Goal: Task Accomplishment & Management: Complete application form

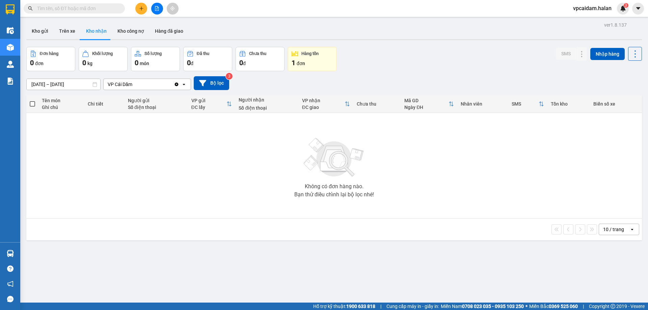
click at [164, 178] on div "Không có đơn hàng nào. Bạn thử điều chỉnh lại bộ lọc nhé!" at bounding box center [334, 165] width 609 height 101
click at [144, 14] on button at bounding box center [141, 9] width 12 height 12
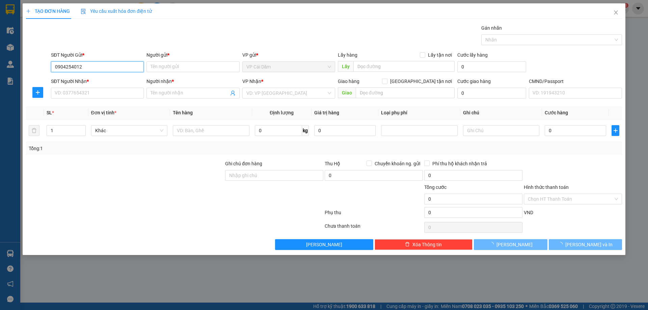
type input "0904254012"
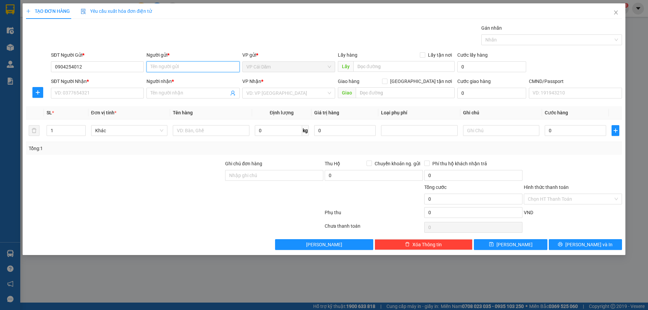
click at [200, 69] on input "Người gửi *" at bounding box center [192, 66] width 93 height 11
click at [101, 90] on input "SĐT Người Nhận *" at bounding box center [97, 93] width 93 height 11
type input "0965961627"
click at [192, 94] on input "Người nhận *" at bounding box center [189, 92] width 78 height 7
click at [162, 95] on input "chi" at bounding box center [189, 92] width 78 height 7
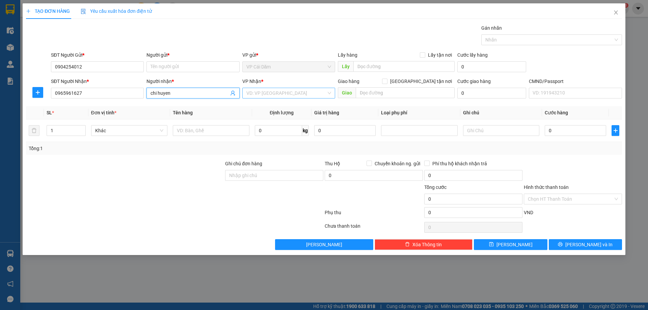
type input "chi huyen"
click at [275, 90] on input "search" at bounding box center [286, 93] width 80 height 10
type input "vp trung kinh"
click at [411, 92] on input "text" at bounding box center [405, 92] width 99 height 11
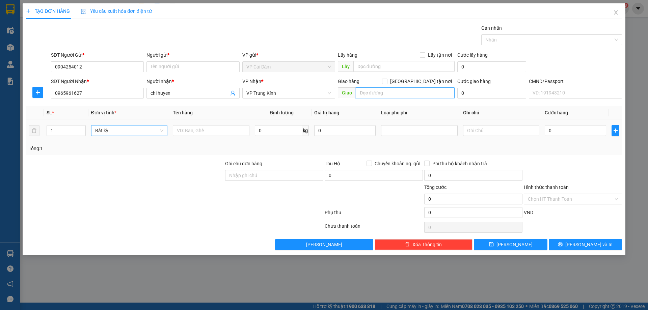
click at [123, 133] on span "Bất kỳ" at bounding box center [129, 131] width 68 height 10
click at [122, 133] on span "Bất kỳ" at bounding box center [129, 131] width 68 height 10
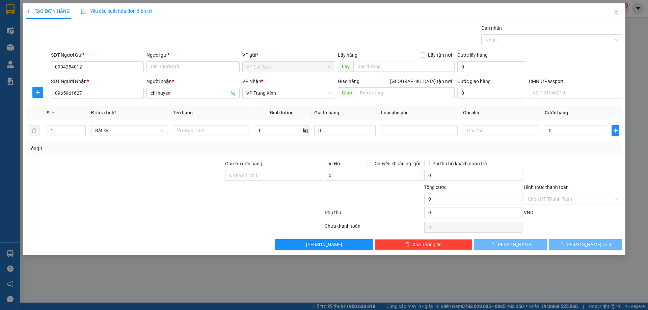
click at [177, 210] on div at bounding box center [174, 213] width 299 height 13
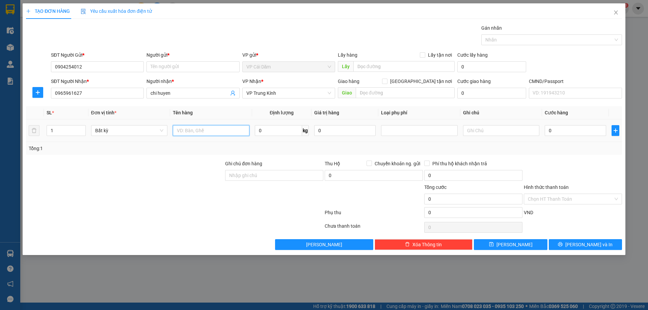
click at [193, 126] on input "text" at bounding box center [211, 130] width 76 height 11
type input "thùng xốp chả mực"
click at [74, 67] on input "0904254012" at bounding box center [97, 66] width 93 height 11
click at [96, 90] on input "0965961627" at bounding box center [97, 93] width 93 height 11
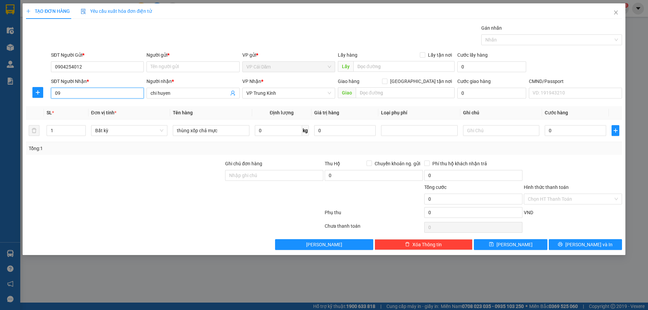
type input "0"
paste input "0904254012"
type input "0904254012"
click at [106, 64] on input "0904254012" at bounding box center [97, 66] width 93 height 11
type input "0"
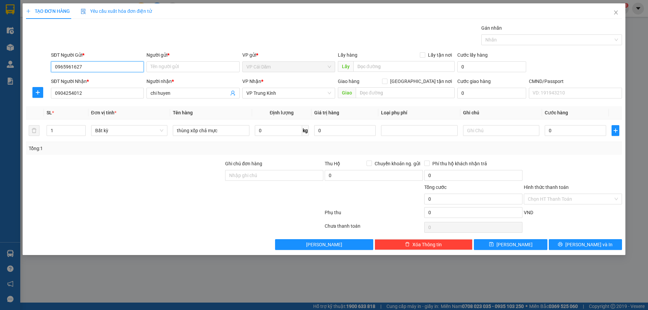
type input "0965961627"
click at [161, 94] on input "chi huyen" at bounding box center [189, 92] width 78 height 7
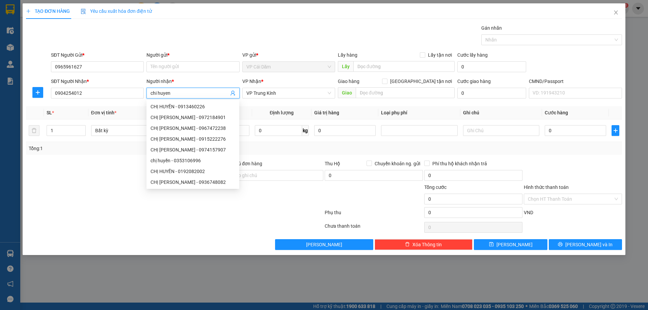
drag, startPoint x: 161, startPoint y: 94, endPoint x: 130, endPoint y: 155, distance: 68.2
click at [111, 168] on div at bounding box center [124, 172] width 199 height 24
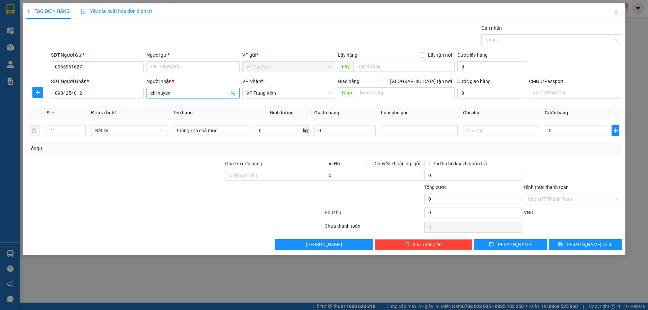
click at [173, 95] on input "chi huyen" at bounding box center [189, 92] width 78 height 7
click at [175, 95] on input "chi huyen" at bounding box center [189, 92] width 78 height 7
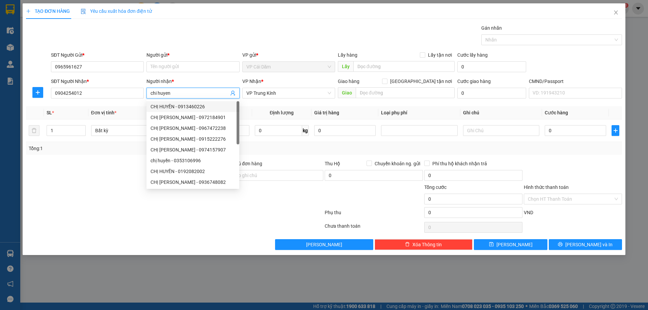
click at [182, 95] on input "chi huyen" at bounding box center [189, 92] width 78 height 7
click at [183, 95] on input "chi huyen" at bounding box center [189, 92] width 78 height 7
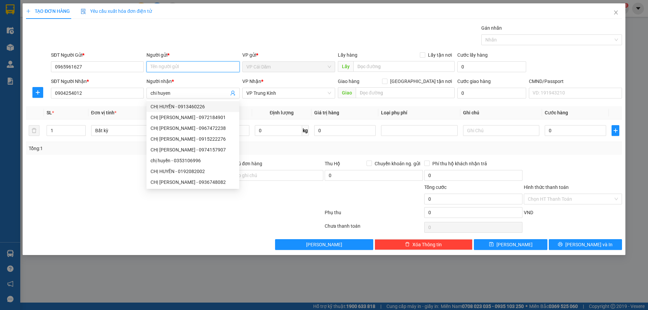
click at [181, 65] on input "Người gửi *" at bounding box center [192, 66] width 93 height 11
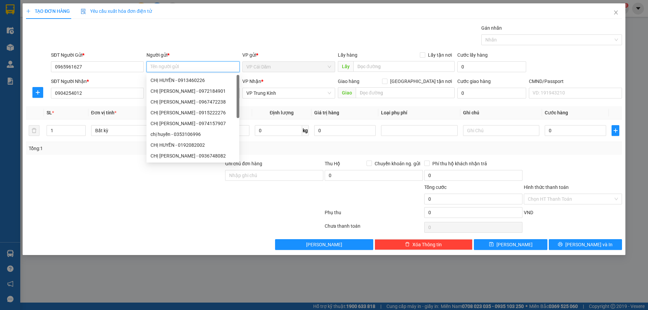
paste input "chi huyen"
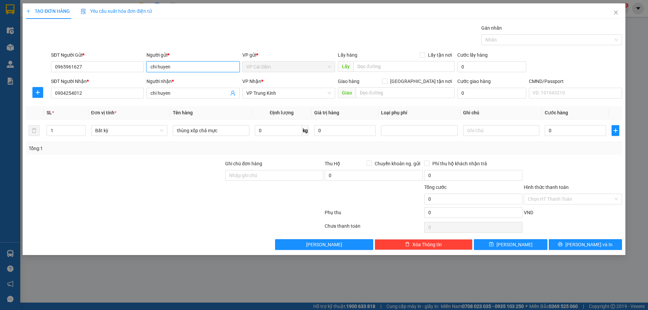
type input "chi huyen"
drag, startPoint x: 202, startPoint y: 99, endPoint x: 206, endPoint y: 99, distance: 4.4
click at [204, 99] on div "Người nhận * chi huyen" at bounding box center [192, 90] width 93 height 24
click at [210, 95] on input "chi huyen" at bounding box center [189, 92] width 78 height 7
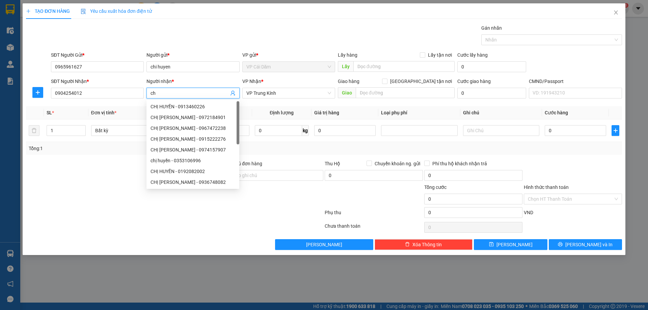
type input "c"
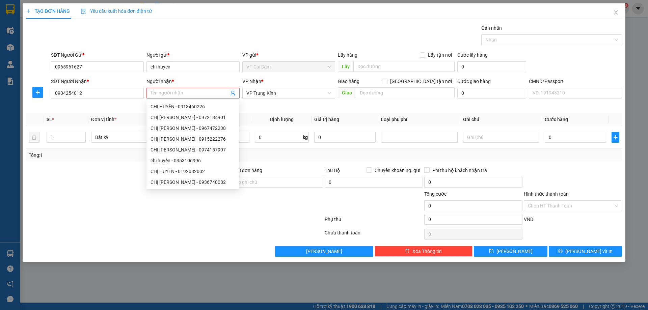
click at [441, 111] on div "Transit Pickup Surcharge Ids Transit Deliver Surcharge Ids Transit Deliver Surc…" at bounding box center [324, 140] width 596 height 232
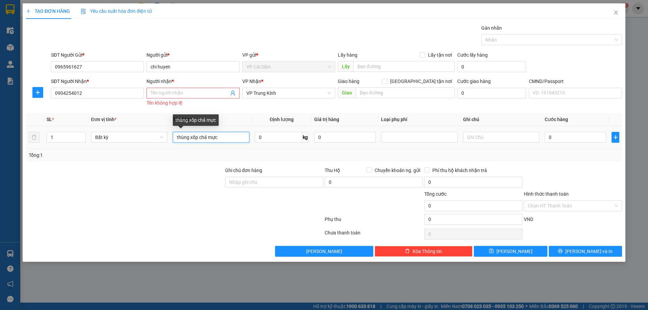
click at [230, 138] on input "thùng xốp chả mực" at bounding box center [211, 137] width 76 height 11
click at [273, 135] on input "0" at bounding box center [278, 137] width 47 height 11
type input "7"
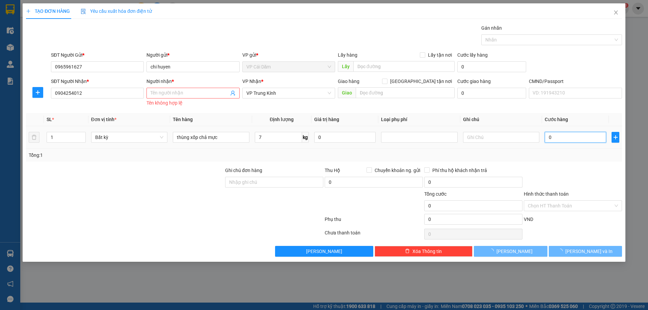
click at [561, 140] on input "0" at bounding box center [575, 137] width 61 height 11
type input "70.000"
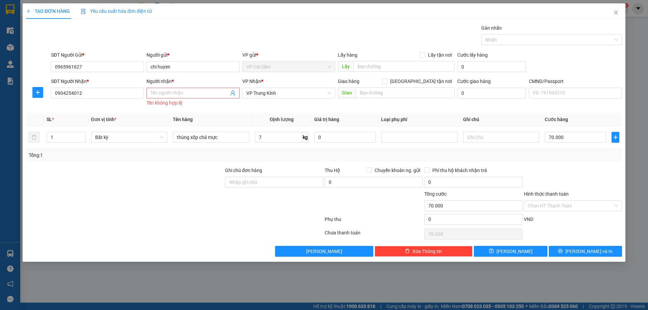
click at [509, 154] on div "Tổng: 1" at bounding box center [324, 154] width 590 height 7
click at [585, 133] on input "70.000" at bounding box center [575, 137] width 61 height 11
type input "0"
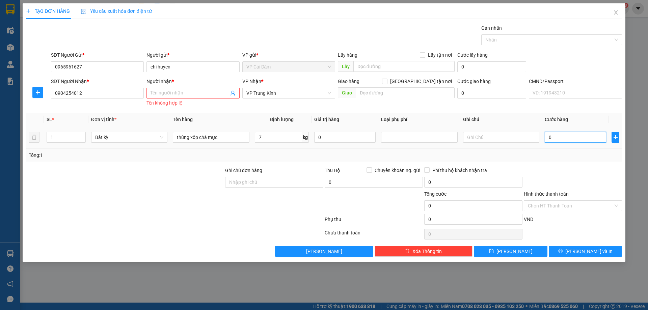
type input "40"
type input "490"
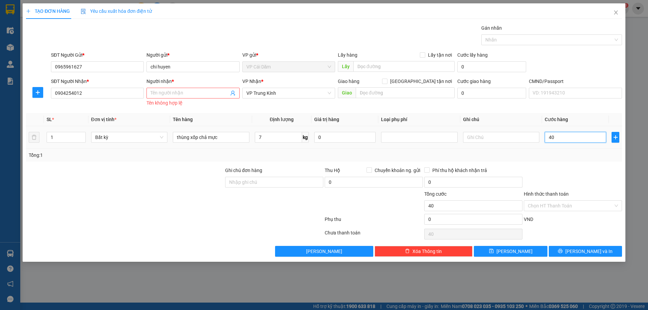
type input "490"
type input "4.900"
type input "49.000"
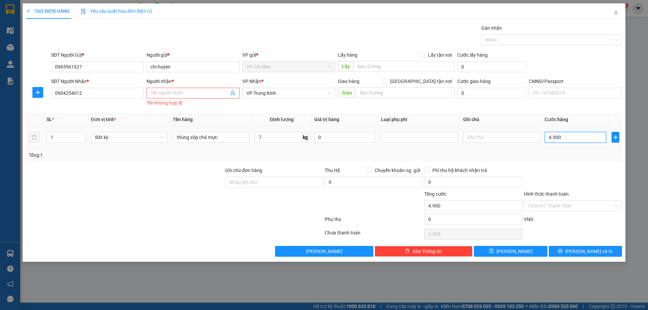
type input "49.000"
click at [509, 136] on input "text" at bounding box center [501, 137] width 76 height 11
type input "giam 30%"
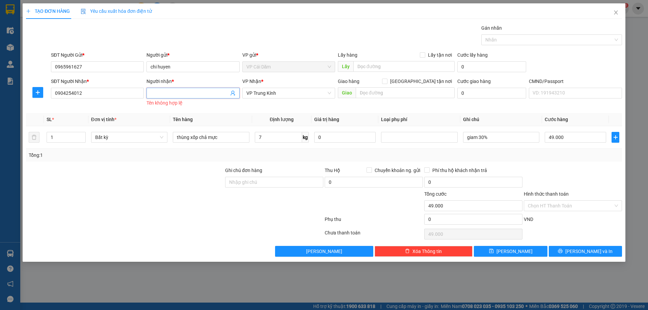
click at [193, 91] on input "Người nhận *" at bounding box center [189, 92] width 78 height 7
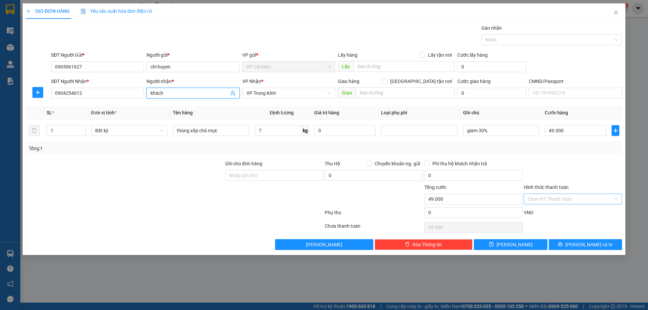
type input "khách"
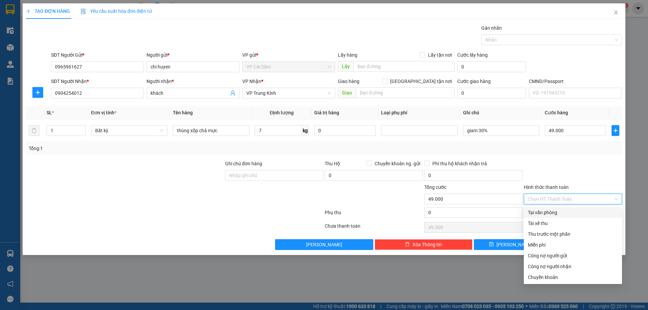
click at [545, 196] on input "Hình thức thanh toán" at bounding box center [570, 199] width 85 height 10
click at [548, 174] on div at bounding box center [573, 172] width 100 height 24
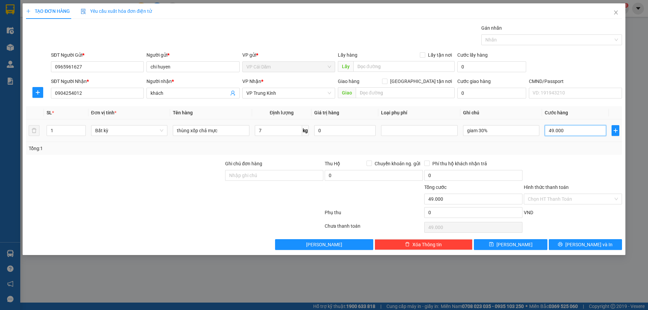
click at [594, 131] on input "49.000" at bounding box center [575, 130] width 61 height 11
type input "0"
type input "50"
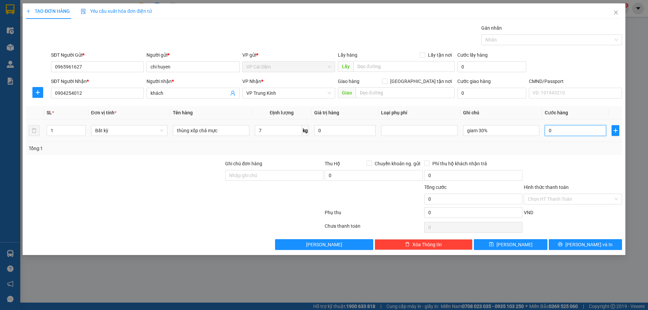
type input "50"
type input "500"
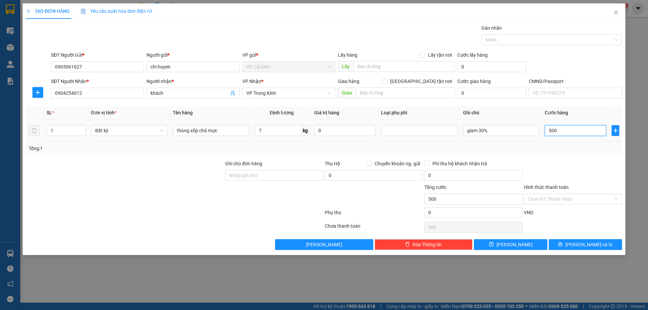
type input "5.000"
type input "50.000"
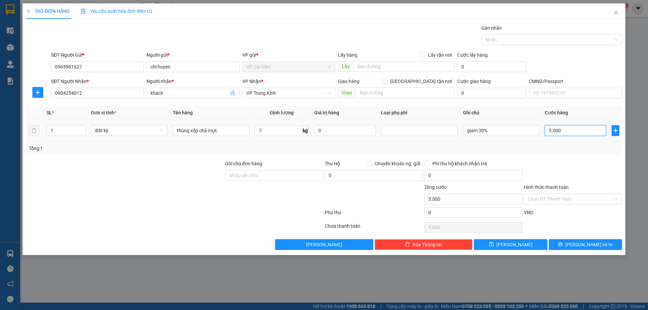
type input "50.000"
click at [582, 227] on div "Chọn HT Thanh Toán" at bounding box center [573, 227] width 100 height 13
click at [570, 243] on button "Lưu và In" at bounding box center [585, 244] width 73 height 11
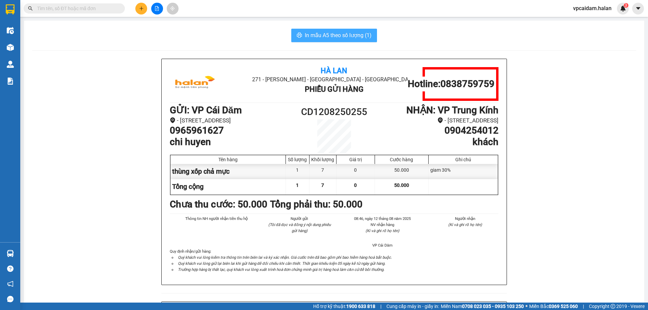
click at [332, 32] on span "In mẫu A5 theo số lượng (1)" at bounding box center [338, 35] width 67 height 8
click at [338, 29] on button "In mẫu A5 theo số lượng (1)" at bounding box center [334, 35] width 86 height 13
click at [319, 36] on span "In mẫu A5 theo số lượng (1)" at bounding box center [338, 35] width 67 height 8
click at [552, 217] on div "Hà Lan 271 - Dương Tự Minh - Phường Tân Long - Thái Nguyên Phiếu Gửi Hàng Hotli…" at bounding box center [334, 302] width 604 height 486
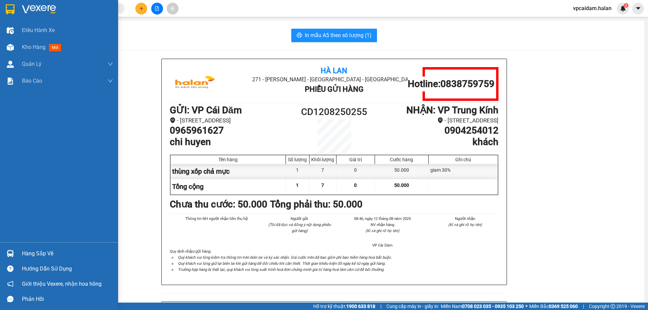
click at [16, 15] on div at bounding box center [10, 9] width 12 height 12
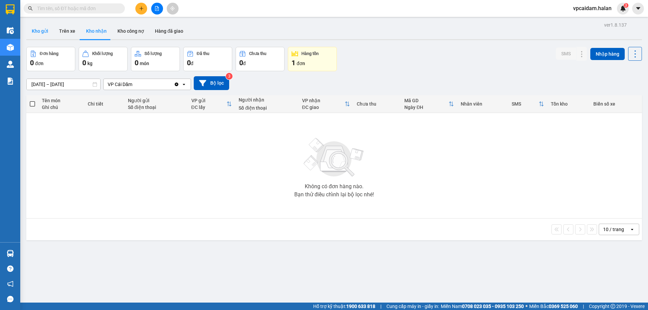
click at [34, 34] on button "Kho gửi" at bounding box center [39, 31] width 27 height 16
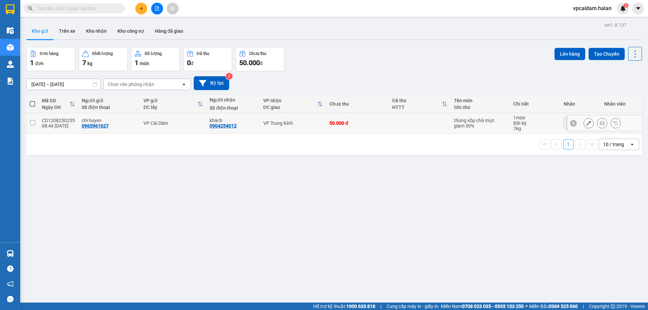
click at [34, 124] on input "checkbox" at bounding box center [32, 122] width 5 height 5
checkbox input "true"
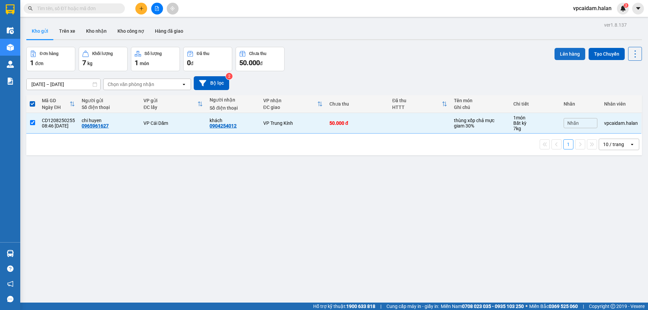
click at [570, 54] on button "Lên hàng" at bounding box center [569, 54] width 31 height 12
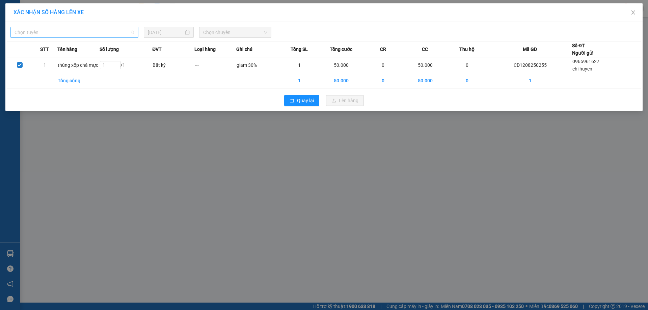
click at [115, 35] on span "Chọn tuyến" at bounding box center [75, 32] width 120 height 10
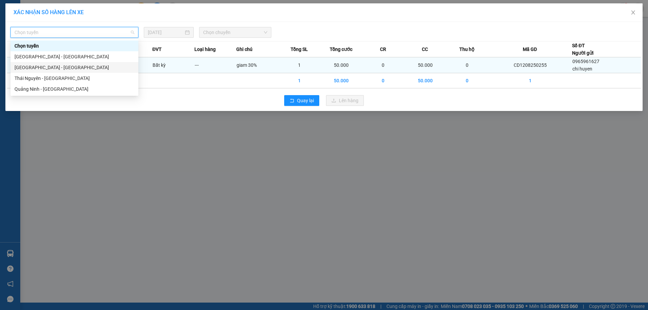
click at [59, 68] on div "Quảng Ninh - Hà Nội" at bounding box center [75, 67] width 120 height 7
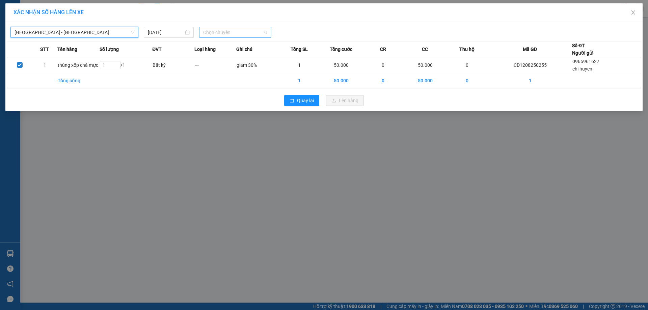
click at [230, 32] on span "Chọn chuyến" at bounding box center [235, 32] width 64 height 10
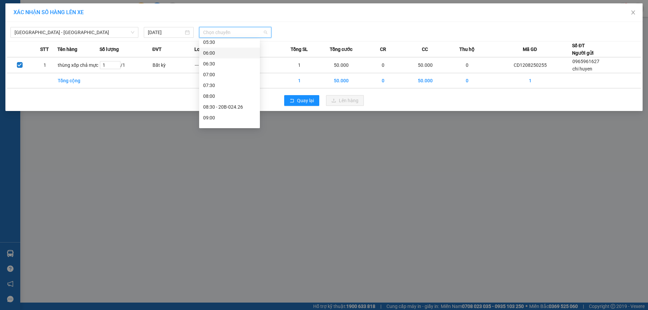
scroll to position [101, 0]
click at [219, 62] on div "09:00" at bounding box center [229, 63] width 53 height 7
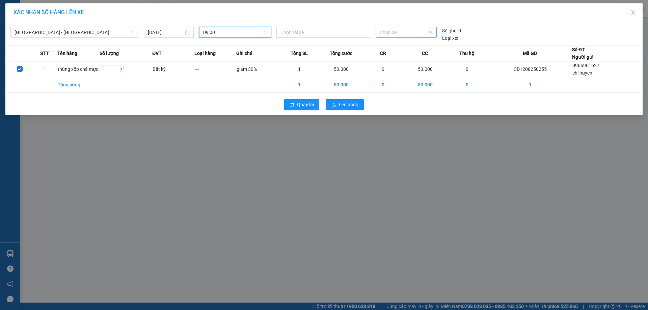
click at [392, 32] on span "Chọn xe" at bounding box center [406, 32] width 53 height 10
type input "02426"
click at [407, 45] on div "20B-024.26" at bounding box center [406, 45] width 53 height 7
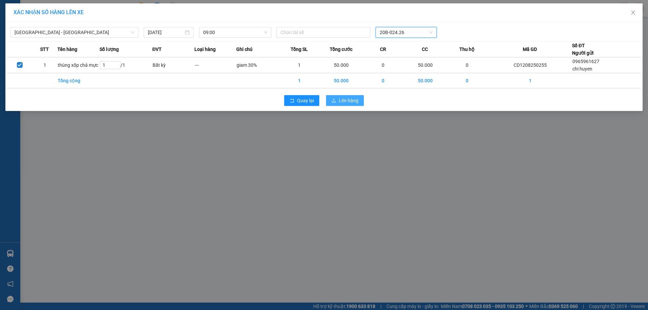
click at [355, 103] on span "Lên hàng" at bounding box center [349, 100] width 20 height 7
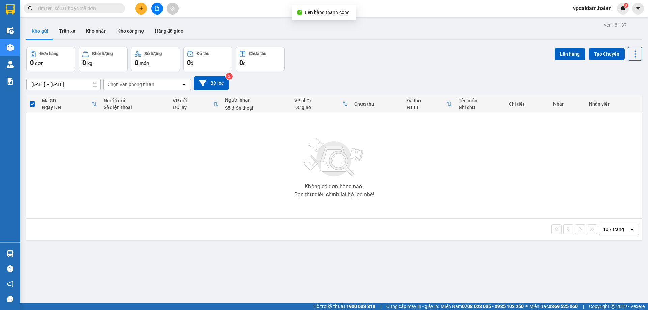
click at [350, 62] on div "Đơn hàng 0 đơn Khối lượng 0 kg Số lượng 0 món Đã thu 0 đ Chưa thu 0 đ Lên hàng …" at bounding box center [333, 59] width 615 height 24
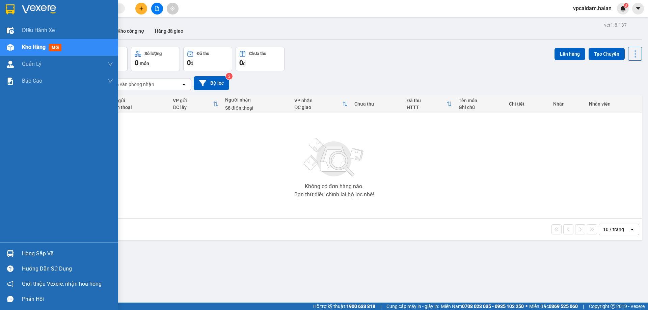
click at [21, 254] on div "Hàng sắp về" at bounding box center [59, 253] width 118 height 15
